Goal: Find specific page/section: Find specific page/section

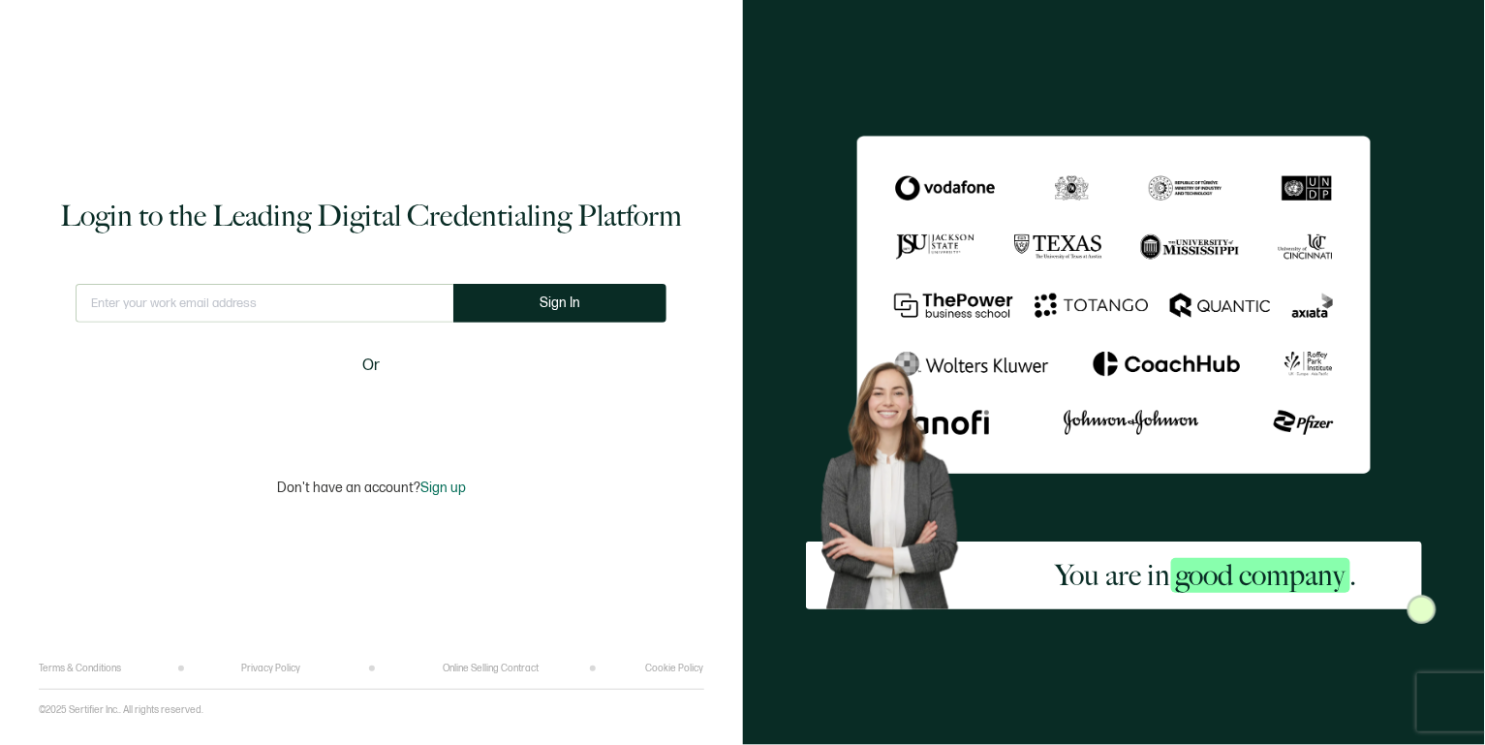
click at [159, 297] on input "text" at bounding box center [265, 303] width 378 height 39
type input "[PERSON_NAME][EMAIL_ADDRESS][PERSON_NAME][DOMAIN_NAME]"
click at [503, 305] on button "Sign In" at bounding box center [559, 303] width 213 height 39
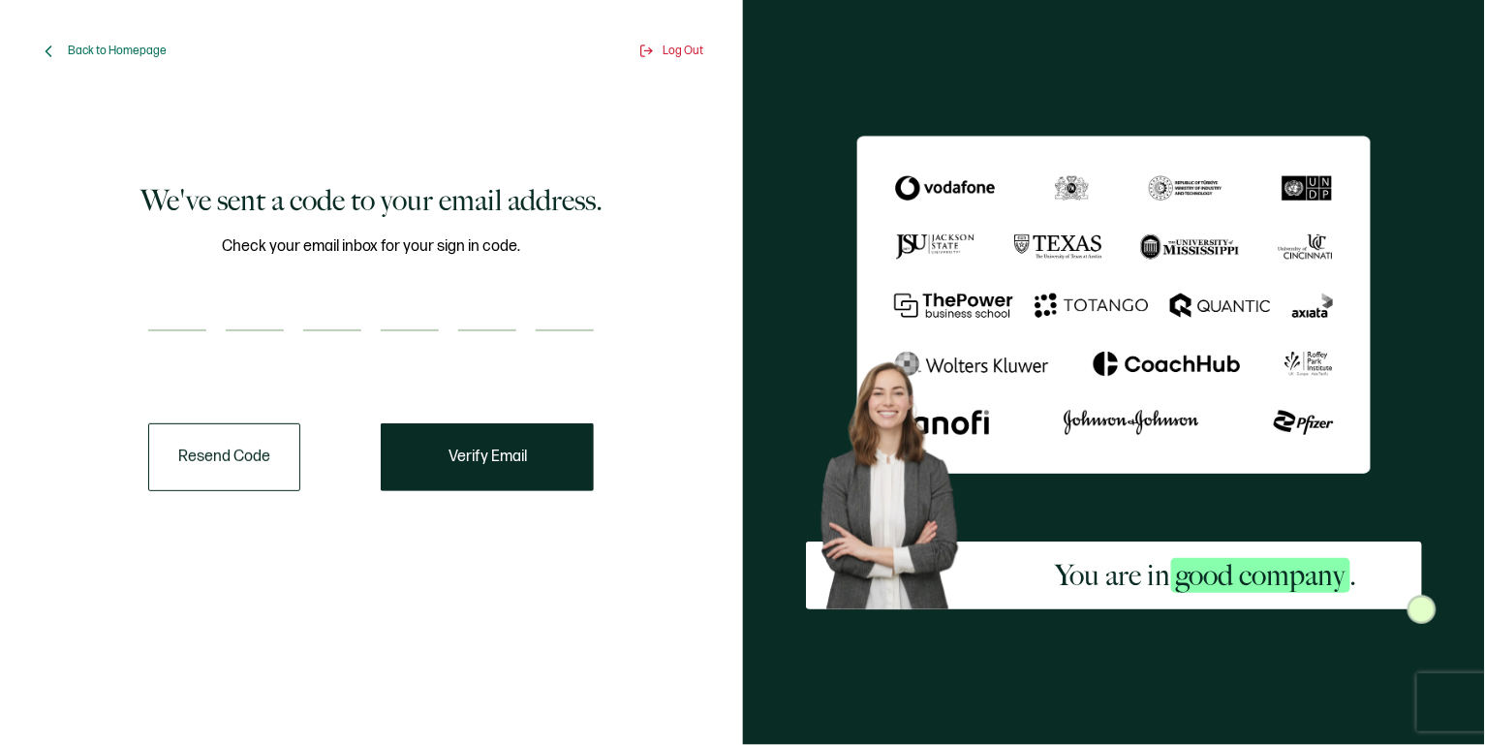
click at [188, 322] on input "number" at bounding box center [177, 311] width 58 height 39
paste input "4"
type input "4"
type input "9"
type input "4"
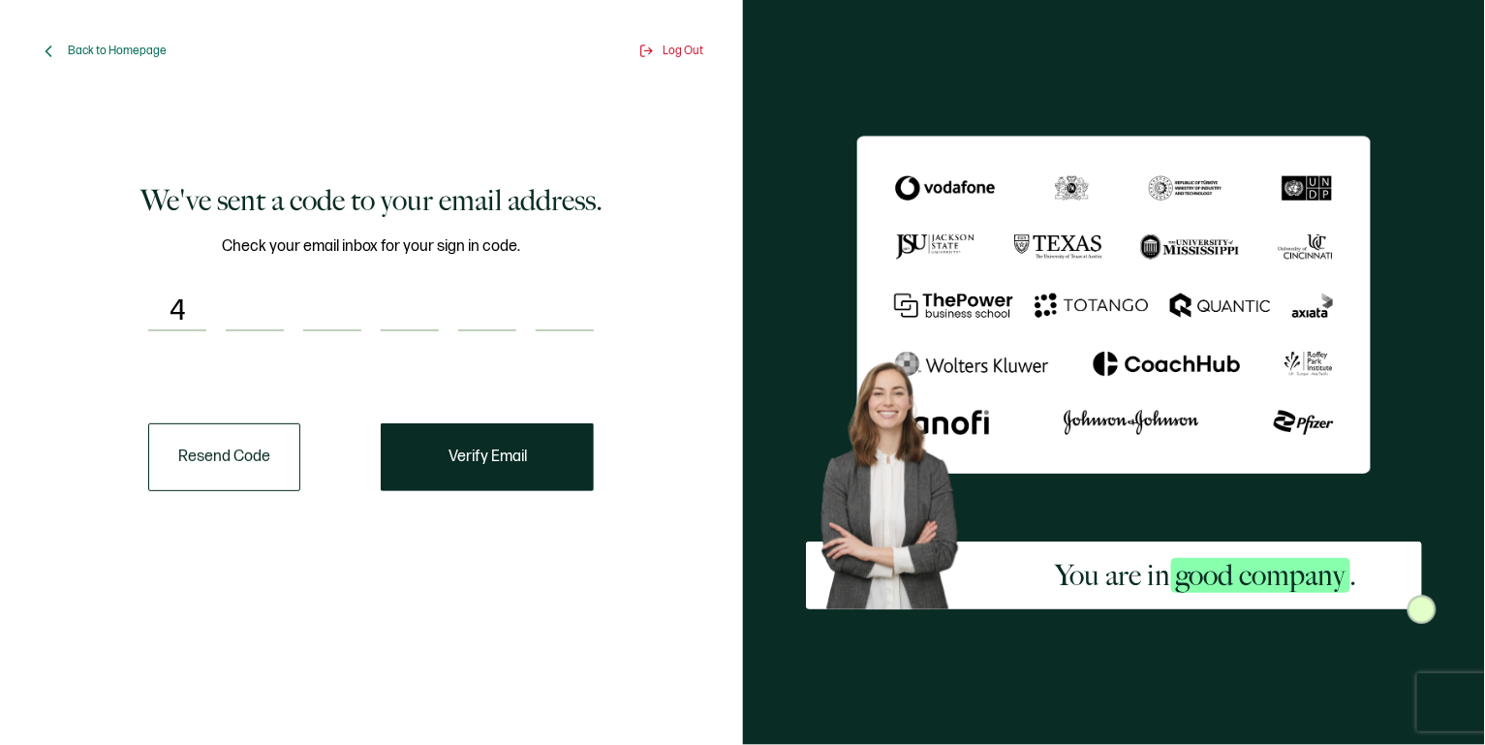
type input "9"
type input "7"
type input "4"
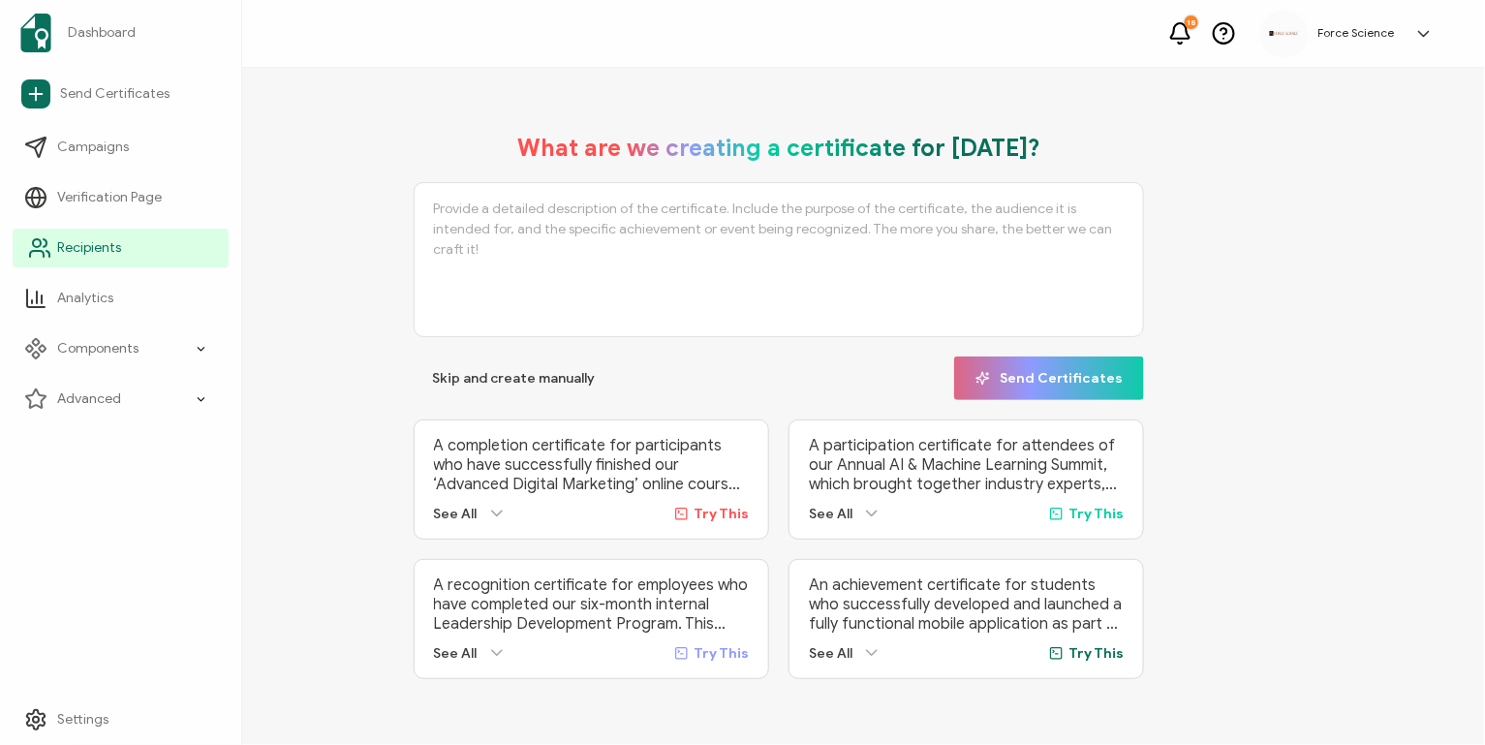
click at [97, 251] on span "Recipients" at bounding box center [89, 247] width 64 height 19
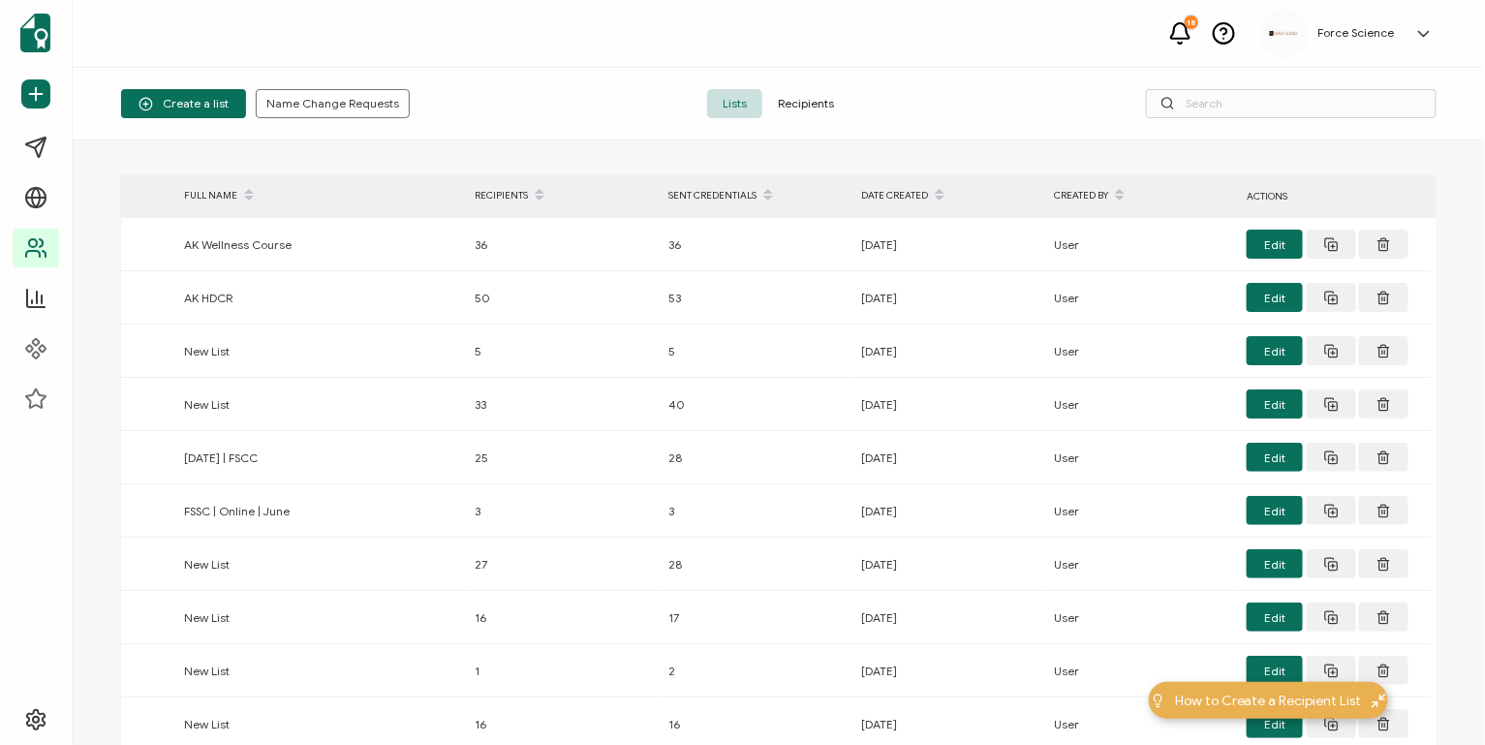
click at [826, 98] on span "Recipients" at bounding box center [805, 103] width 87 height 29
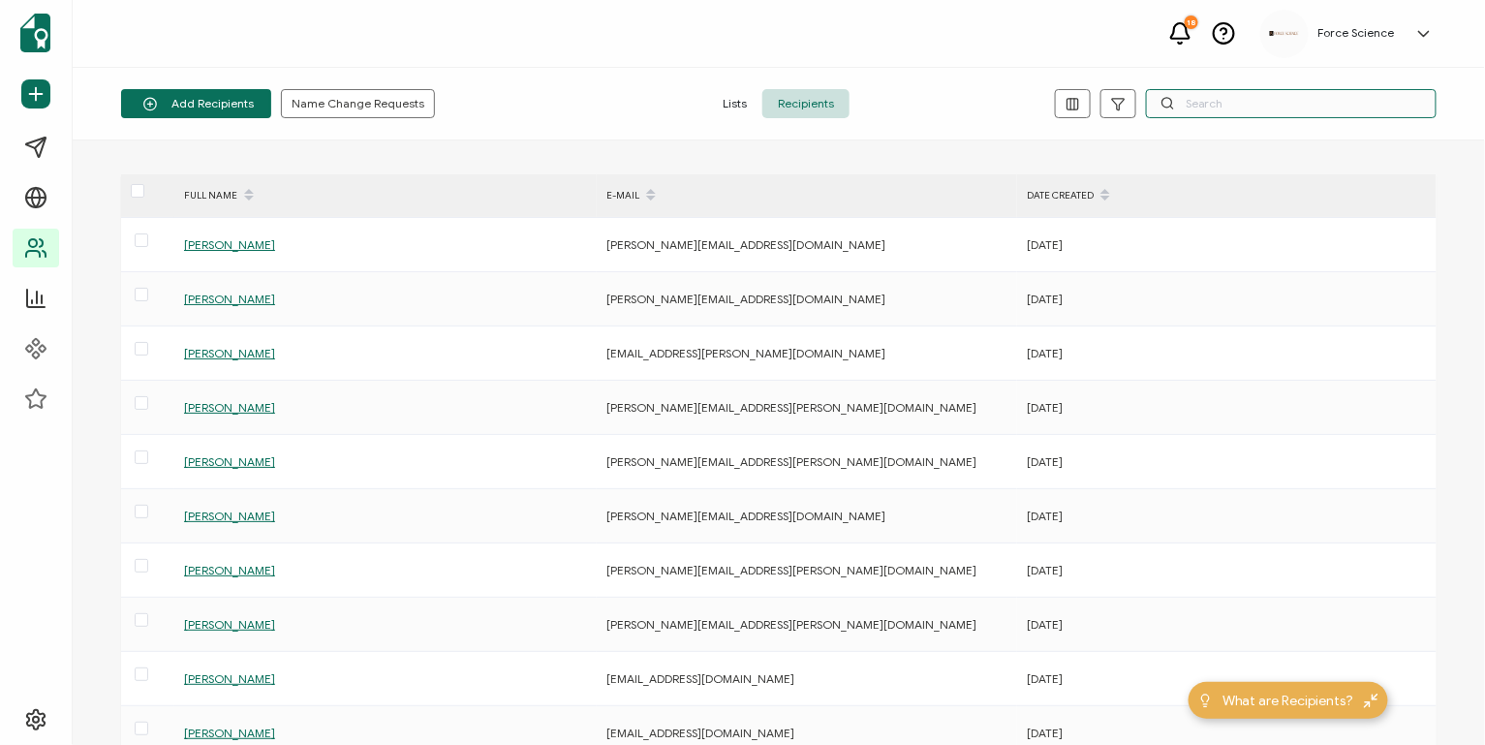
click at [1229, 108] on input "text" at bounding box center [1291, 103] width 291 height 29
paste input "toby.chenoweth@hamiltoncountyohio.gov"
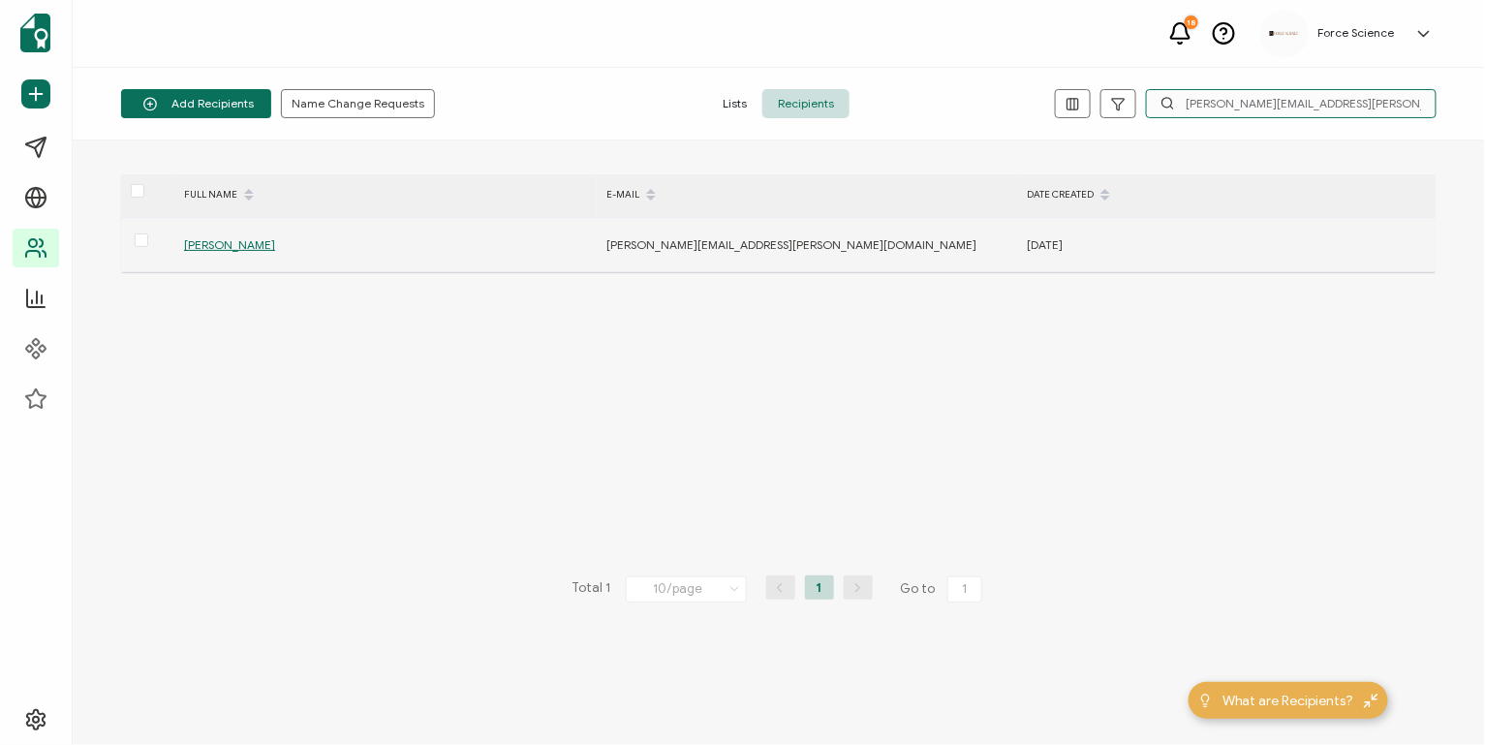
type input "toby.chenoweth@hamiltoncountyohio.gov"
click at [214, 231] on td "Toby Chenoweth" at bounding box center [385, 245] width 422 height 54
click at [241, 248] on span "Toby Chenoweth" at bounding box center [229, 244] width 91 height 15
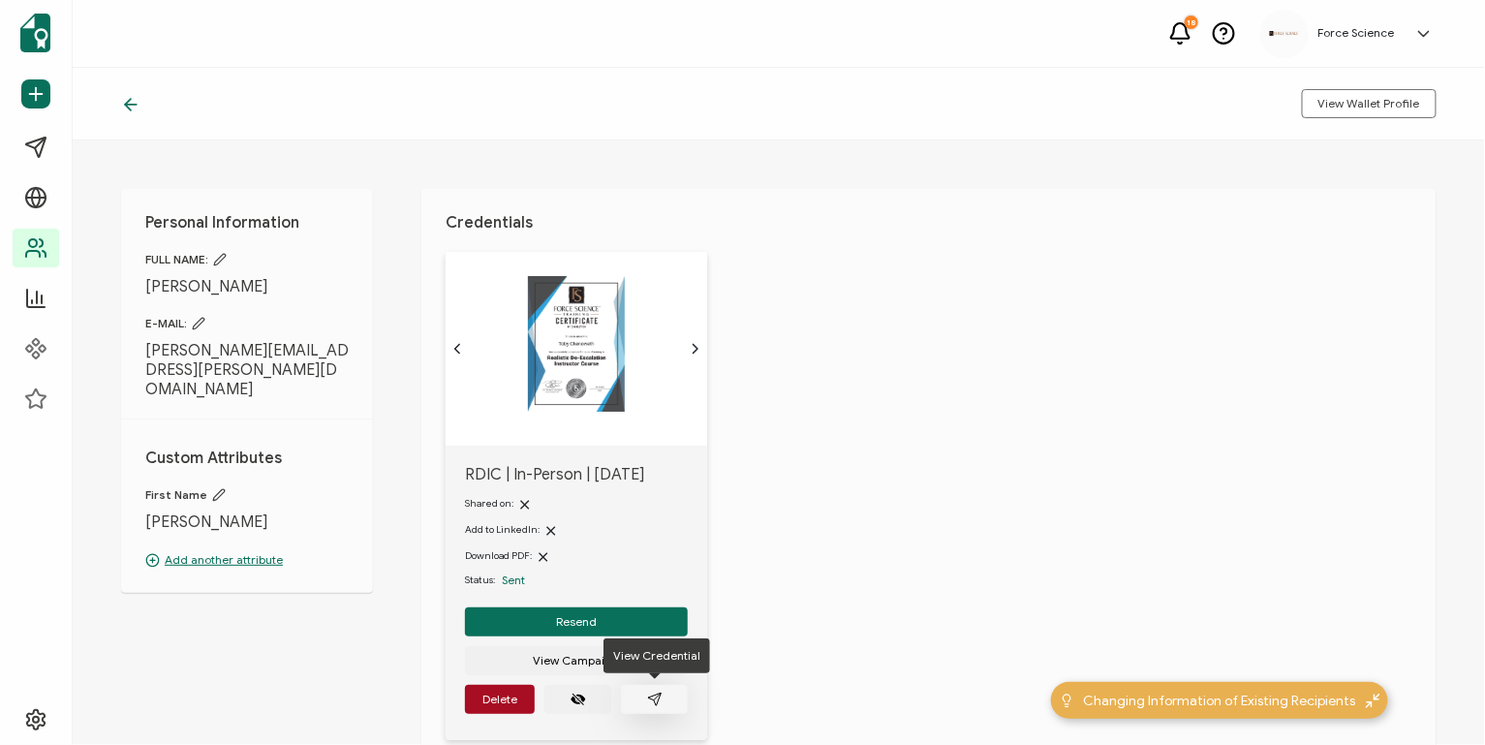
click at [647, 697] on icon "paper plane outline" at bounding box center [654, 699] width 15 height 15
